Goal: Transaction & Acquisition: Book appointment/travel/reservation

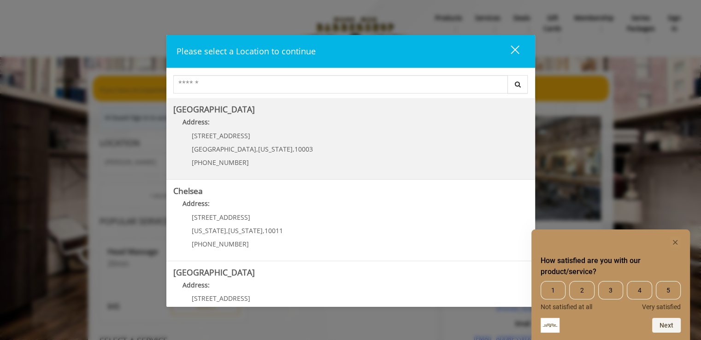
click at [340, 153] on Village "[GEOGRAPHIC_DATA] Address: [STREET_ADDRESS][US_STATE] (212) 598-1840" at bounding box center [350, 138] width 355 height 67
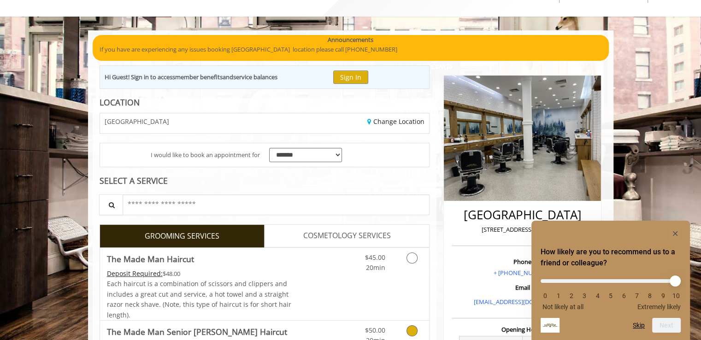
scroll to position [38, 0]
